Goal: Obtain resource: Download file/media

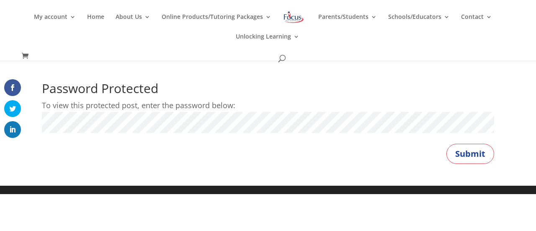
click at [446, 144] on button "Submit" at bounding box center [470, 154] width 48 height 20
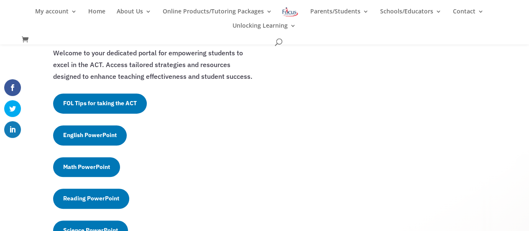
scroll to position [201, 0]
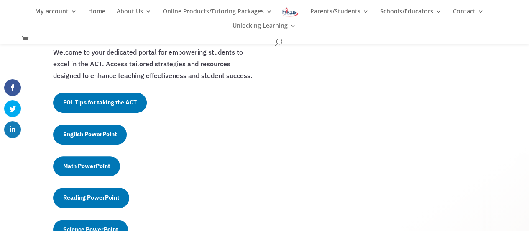
click at [121, 104] on link "FOL Tips for taking the ACT" at bounding box center [100, 102] width 94 height 20
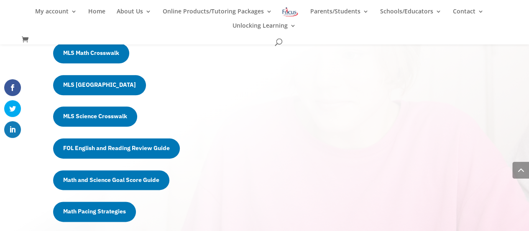
scroll to position [441, 0]
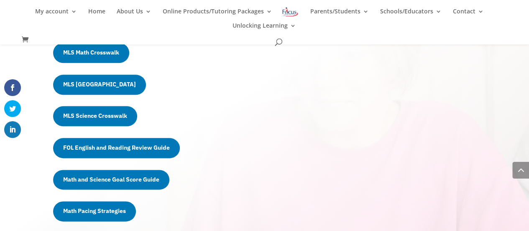
click at [144, 180] on link "Math and Science Goal Score Guide" at bounding box center [111, 179] width 116 height 20
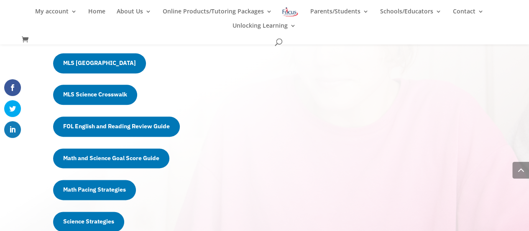
scroll to position [463, 0]
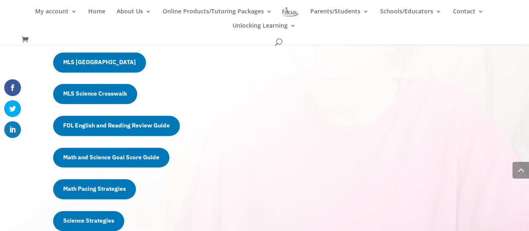
click at [102, 186] on link "Math Pacing Strategies" at bounding box center [94, 189] width 83 height 20
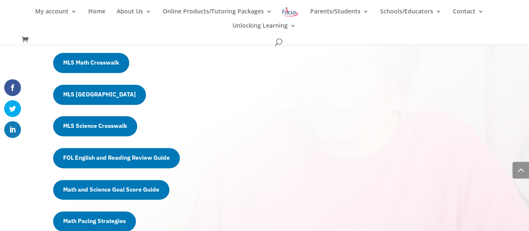
scroll to position [430, 0]
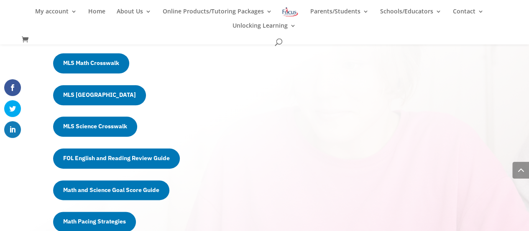
click at [115, 66] on link "MLS Math Crosswalk" at bounding box center [91, 63] width 76 height 20
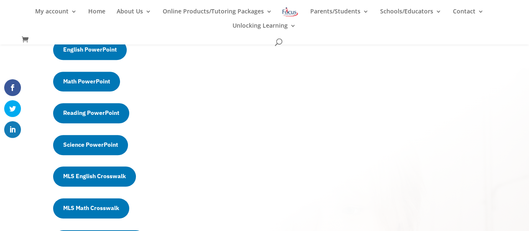
scroll to position [277, 0]
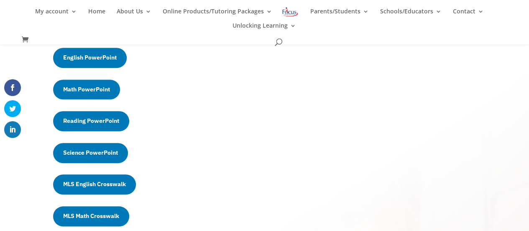
click at [105, 89] on link "Math PowerPoint" at bounding box center [86, 90] width 67 height 20
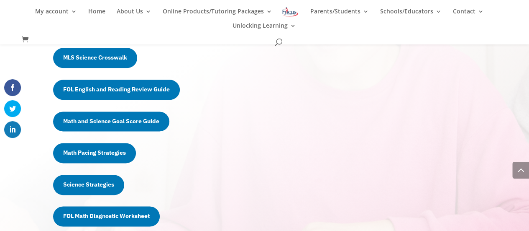
scroll to position [499, 0]
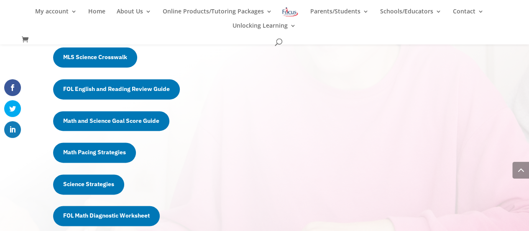
click at [142, 123] on link "Math and Science Goal Score Guide" at bounding box center [111, 121] width 116 height 20
